Goal: Navigation & Orientation: Find specific page/section

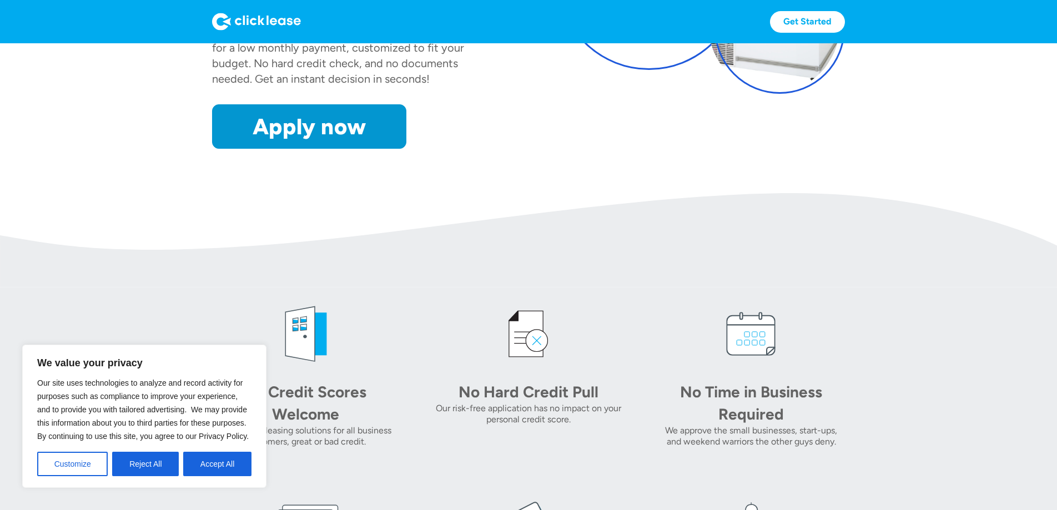
scroll to position [236, 0]
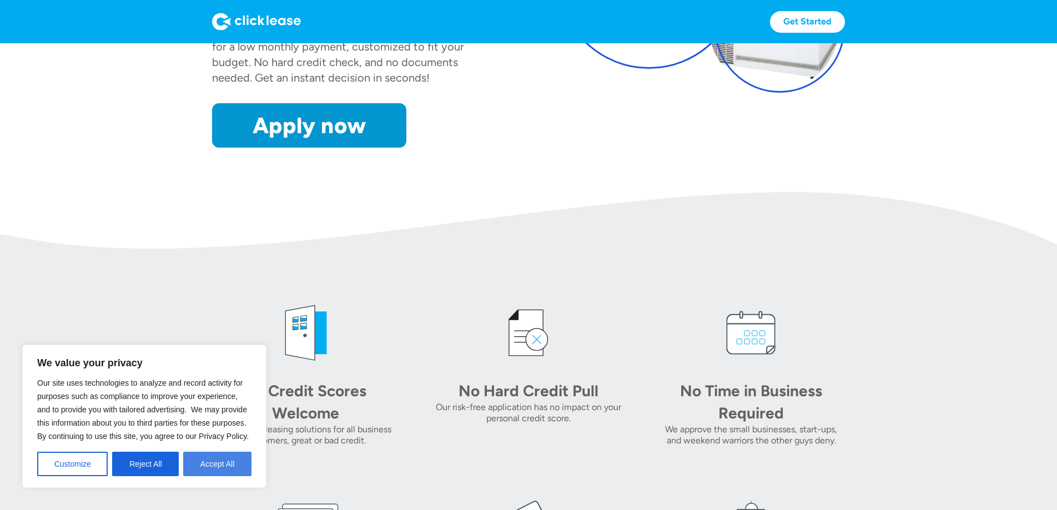
click at [232, 475] on button "Accept All" at bounding box center [217, 464] width 68 height 24
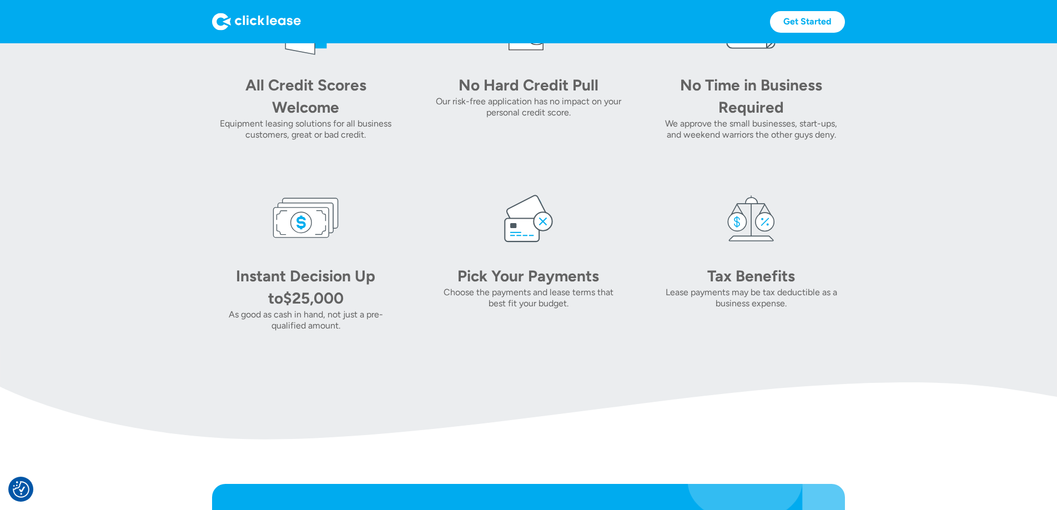
scroll to position [0, 0]
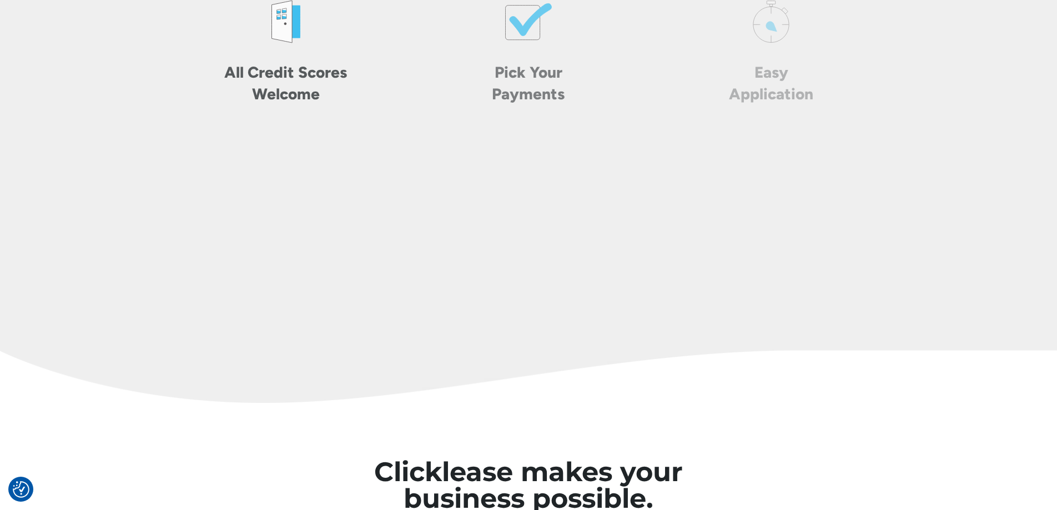
scroll to position [3873, 0]
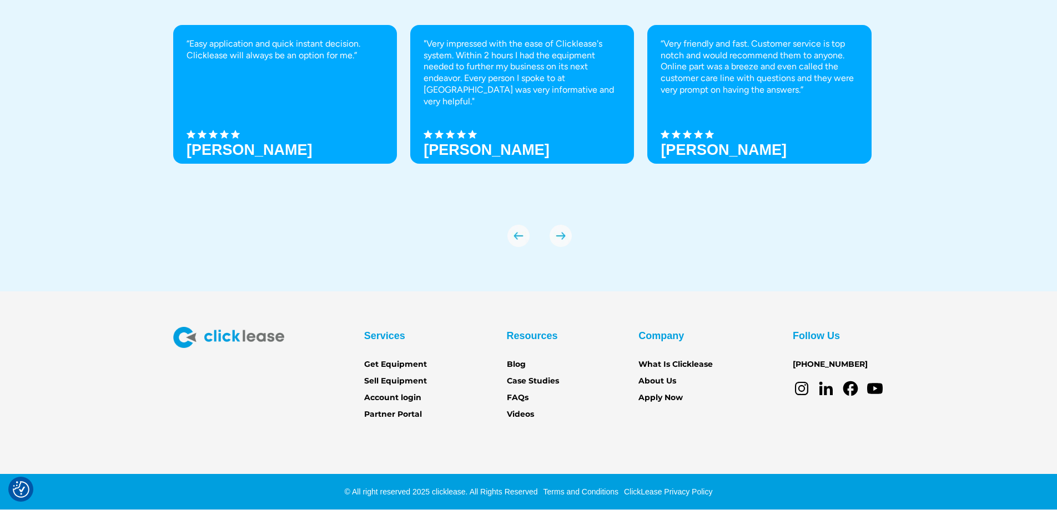
click at [702, 493] on link "ClickLease Privacy Policy" at bounding box center [667, 491] width 92 height 9
